Goal: Task Accomplishment & Management: Manage account settings

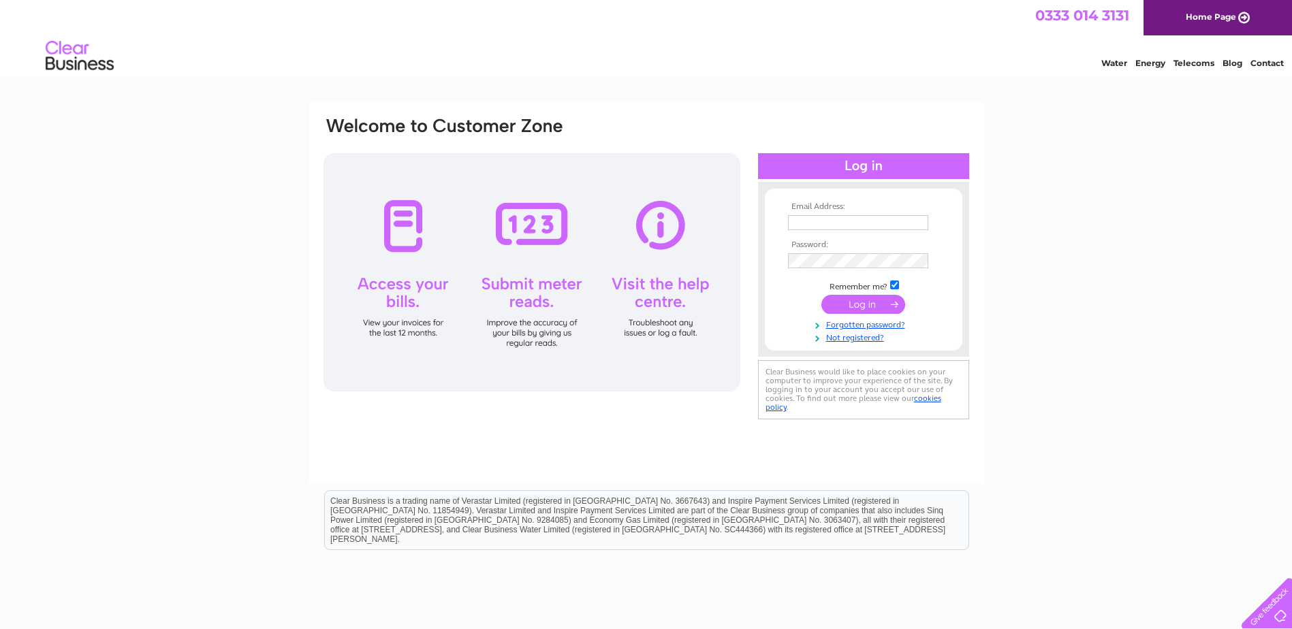
type input "sueblatchford@greenspinnaker.co.uk"
click at [867, 311] on input "submit" at bounding box center [864, 305] width 84 height 19
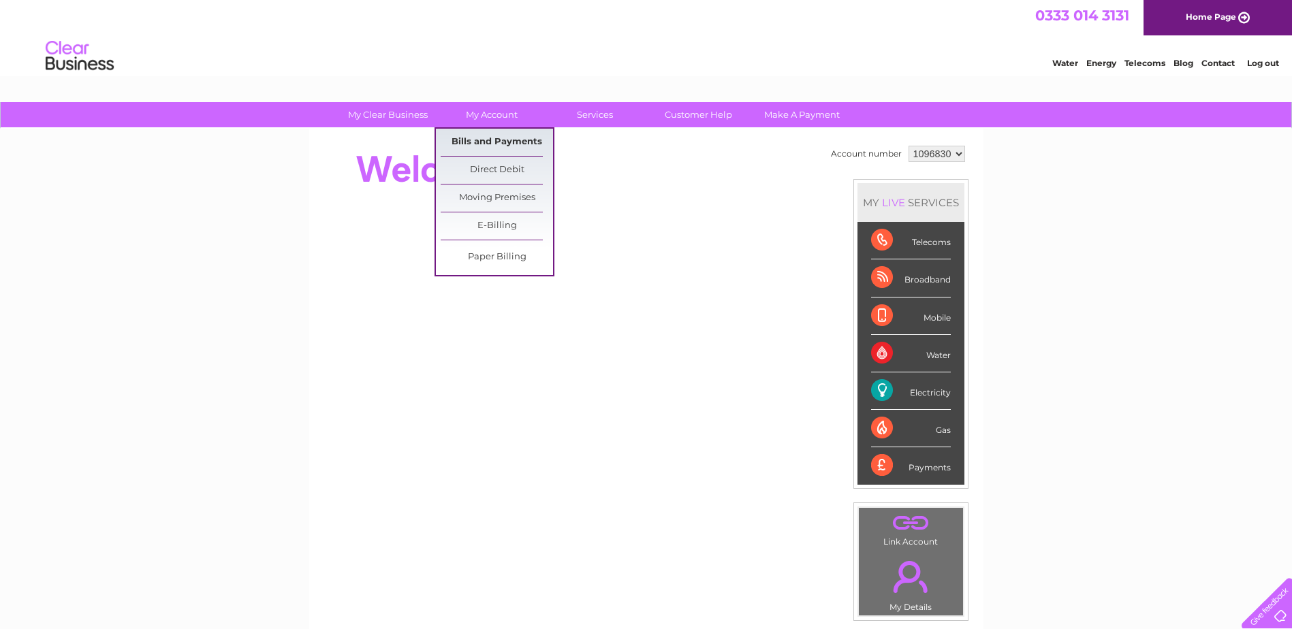
click at [482, 137] on link "Bills and Payments" at bounding box center [497, 142] width 112 height 27
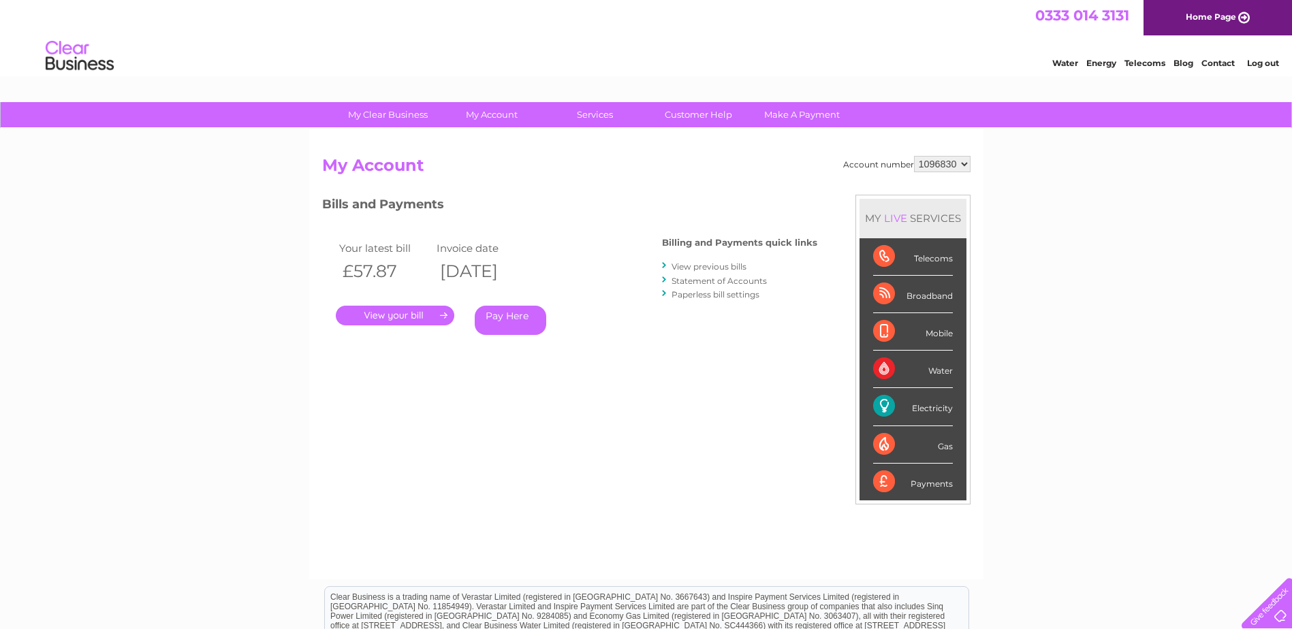
click at [392, 314] on link "." at bounding box center [395, 316] width 119 height 20
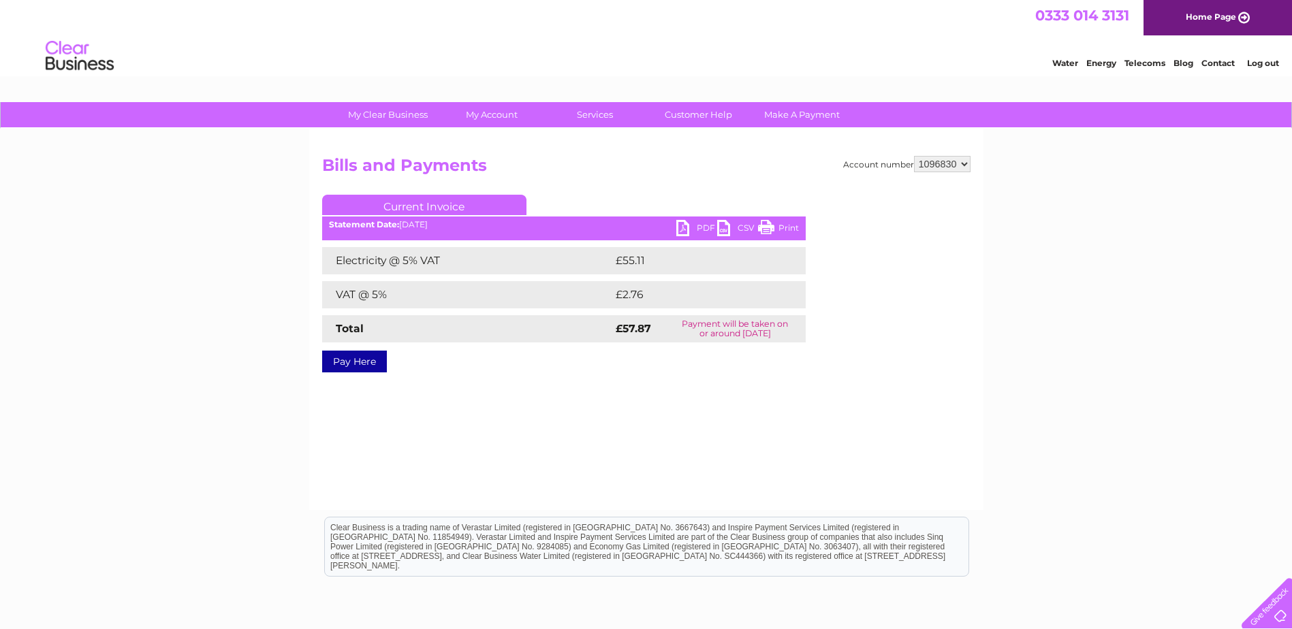
click at [691, 226] on link "PDF" at bounding box center [697, 230] width 41 height 20
